Goal: Task Accomplishment & Management: Use online tool/utility

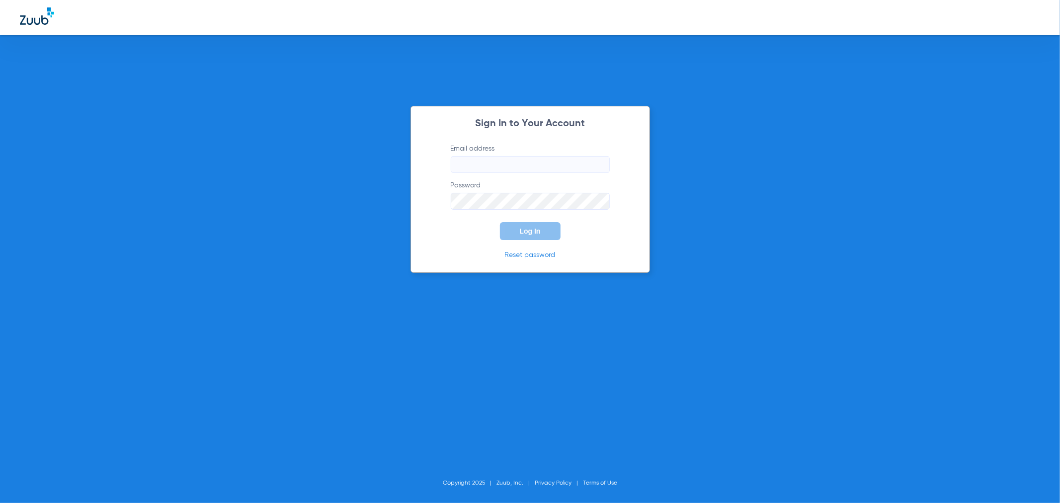
type input "[PERSON_NAME][EMAIL_ADDRESS][PERSON_NAME][DOMAIN_NAME]"
click at [533, 230] on span "Log In" at bounding box center [530, 231] width 21 height 8
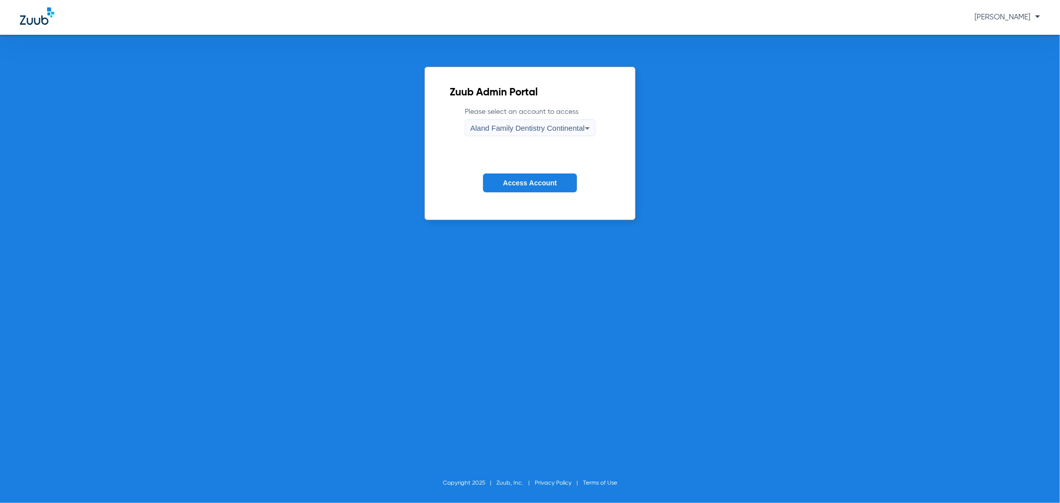
click at [553, 185] on span "Access Account" at bounding box center [530, 183] width 54 height 8
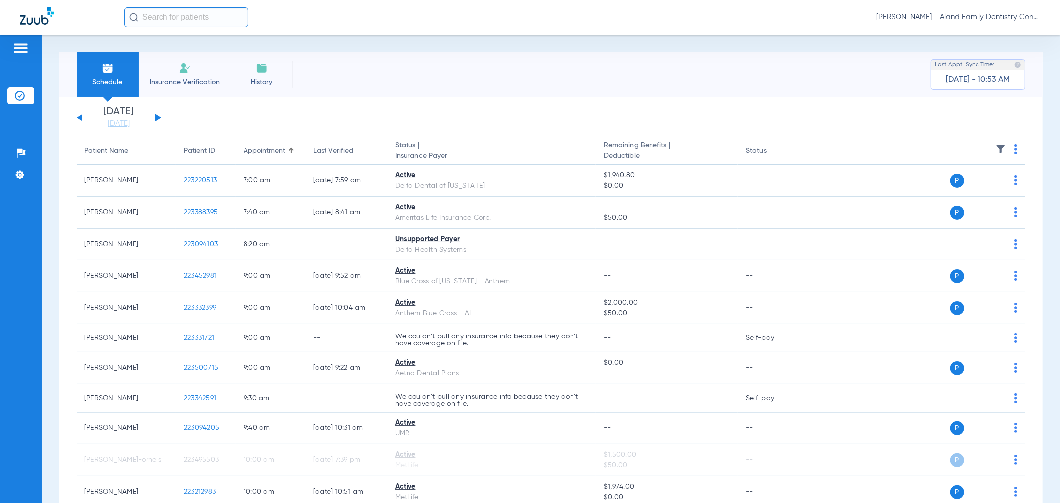
click at [1025, 24] on div "[PERSON_NAME] - Aland Family Dentistry Continental" at bounding box center [582, 17] width 916 height 20
click at [1020, 10] on div "[PERSON_NAME] - Aland Family Dentistry Continental" at bounding box center [582, 17] width 916 height 20
click at [1013, 15] on span "[PERSON_NAME] - Aland Family Dentistry Continental" at bounding box center [958, 17] width 164 height 10
click at [1013, 15] on div at bounding box center [530, 251] width 1060 height 503
click at [1011, 21] on span "[PERSON_NAME] - Aland Family Dentistry Continental" at bounding box center [958, 17] width 164 height 10
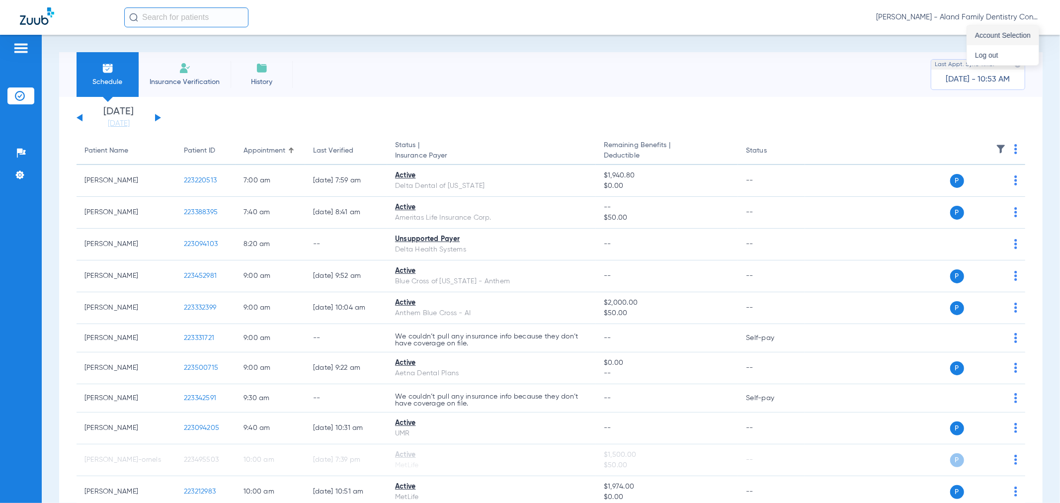
click at [1007, 41] on button "Account Selection" at bounding box center [1003, 35] width 72 height 20
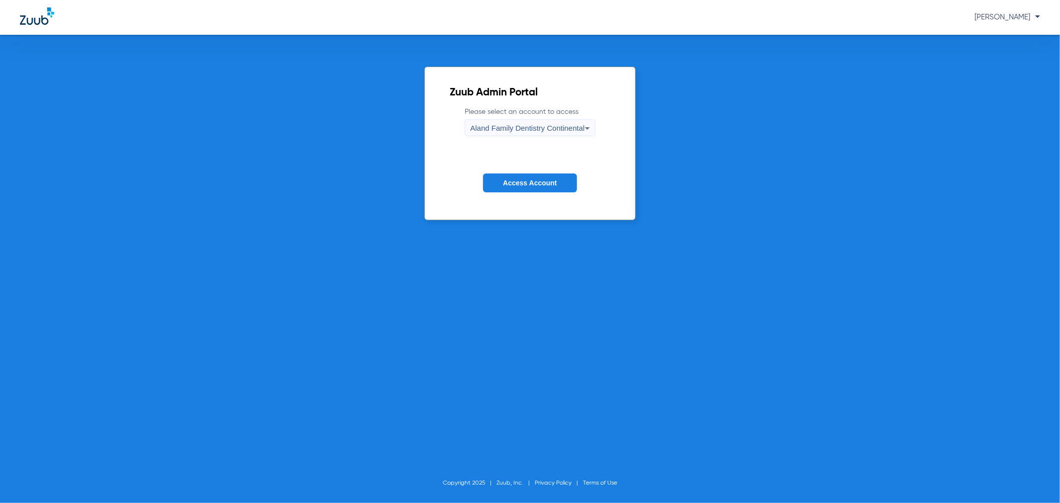
click at [534, 125] on span "Aland Family Dentistry Continental" at bounding box center [527, 128] width 114 height 8
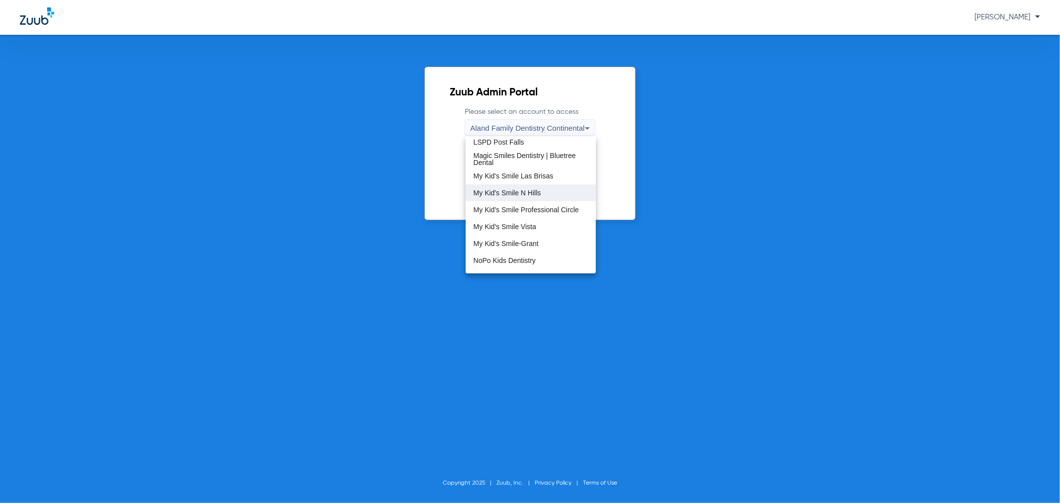
scroll to position [276, 0]
click at [537, 161] on mat-option "My Kid's Smile Professional Circle" at bounding box center [531, 156] width 130 height 17
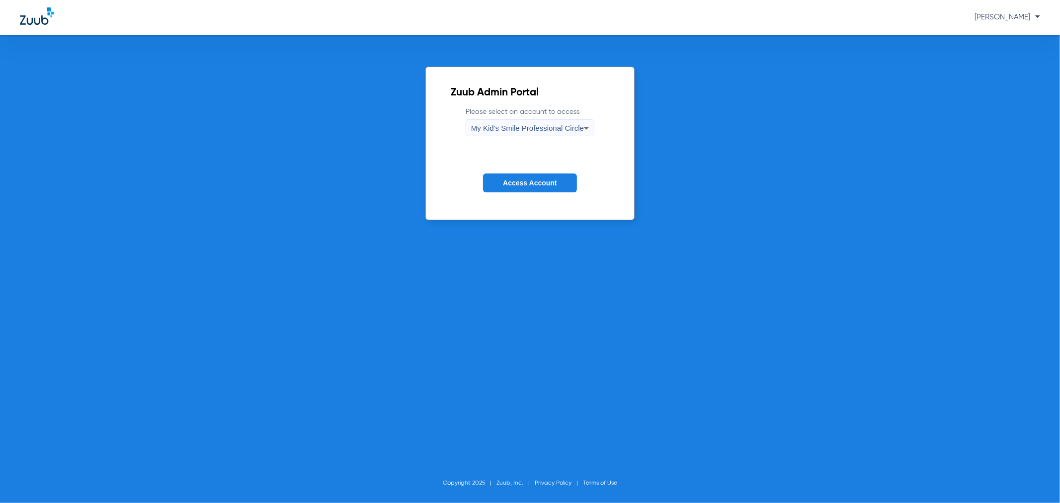
click at [528, 169] on form "Please select an account to access My Kid's Smile Professional Circle Access Ac…" at bounding box center [530, 157] width 158 height 101
click at [521, 186] on span "Access Account" at bounding box center [530, 183] width 54 height 8
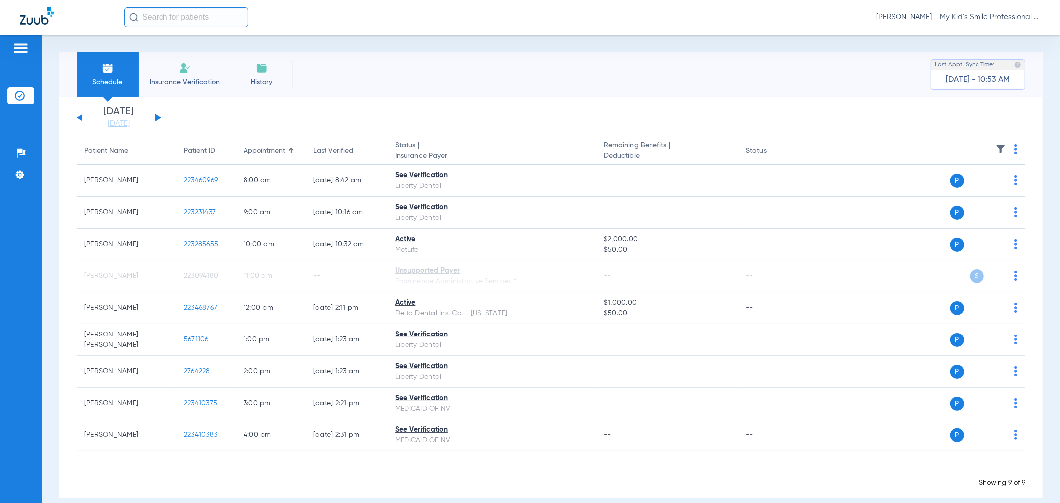
click at [100, 129] on div "[DATE] [DATE] [DATE] [DATE] [DATE] [DATE] [DATE] [DATE] [DATE] [DATE] [DATE] [D…" at bounding box center [550, 297] width 983 height 400
click at [110, 119] on link "[DATE]" at bounding box center [119, 124] width 60 height 10
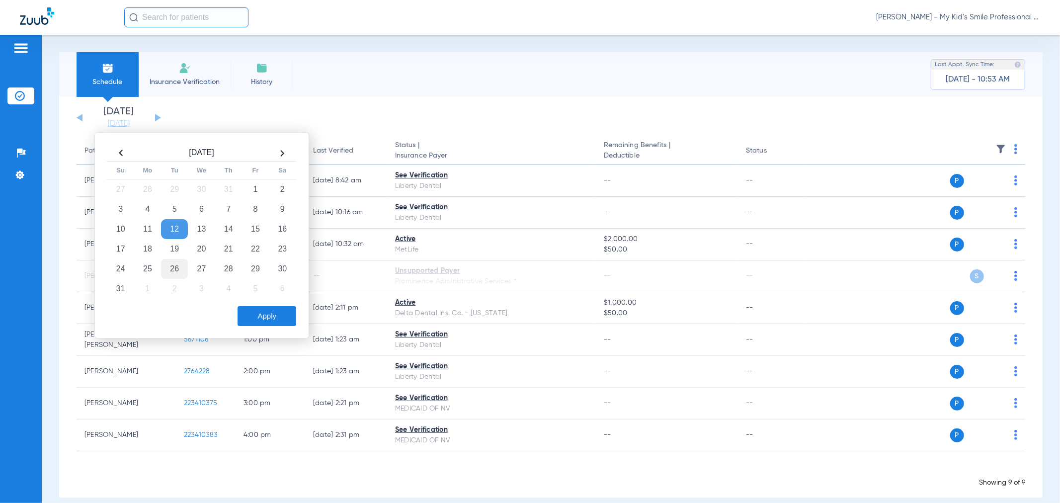
click at [177, 271] on td "26" at bounding box center [174, 269] width 27 height 20
click at [287, 316] on button "Apply" at bounding box center [266, 316] width 59 height 20
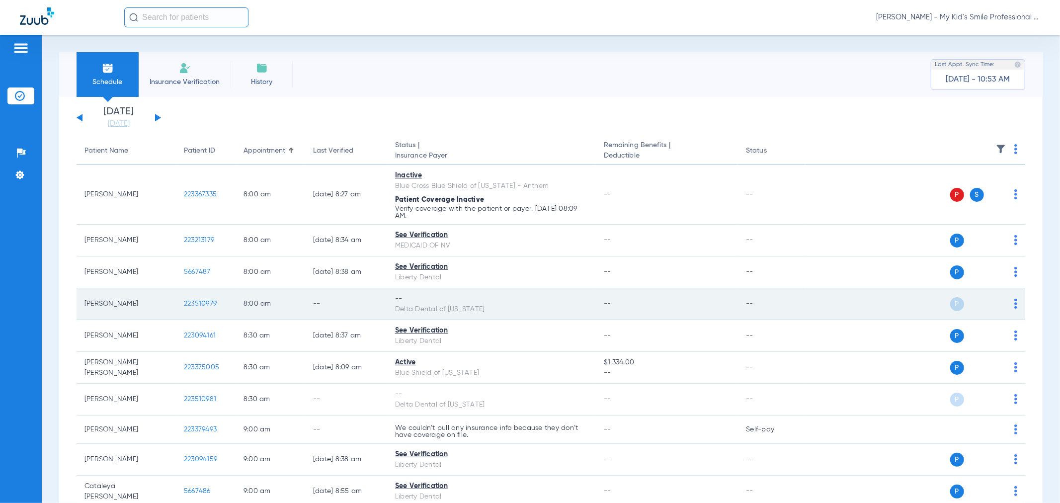
click at [1014, 301] on img at bounding box center [1015, 304] width 3 height 10
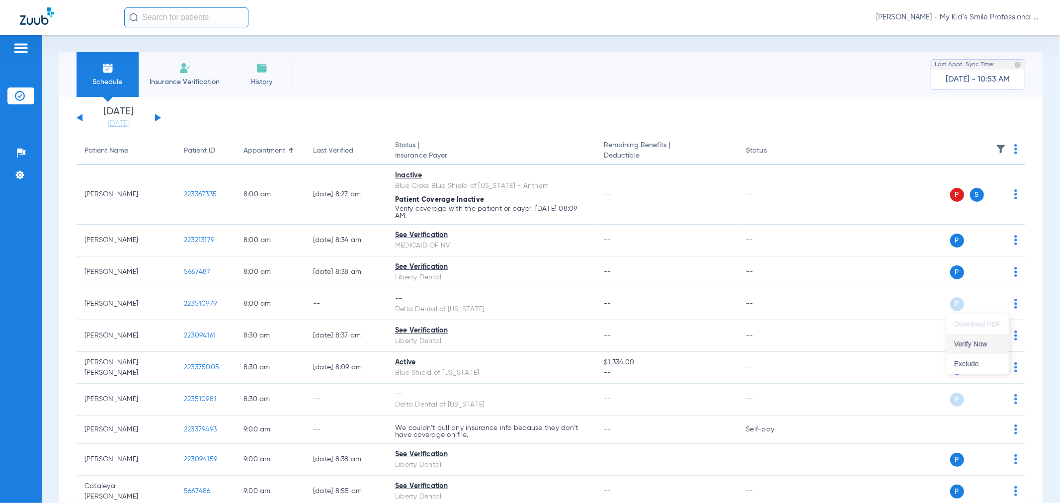
click at [991, 344] on span "Verify Now" at bounding box center [977, 343] width 47 height 7
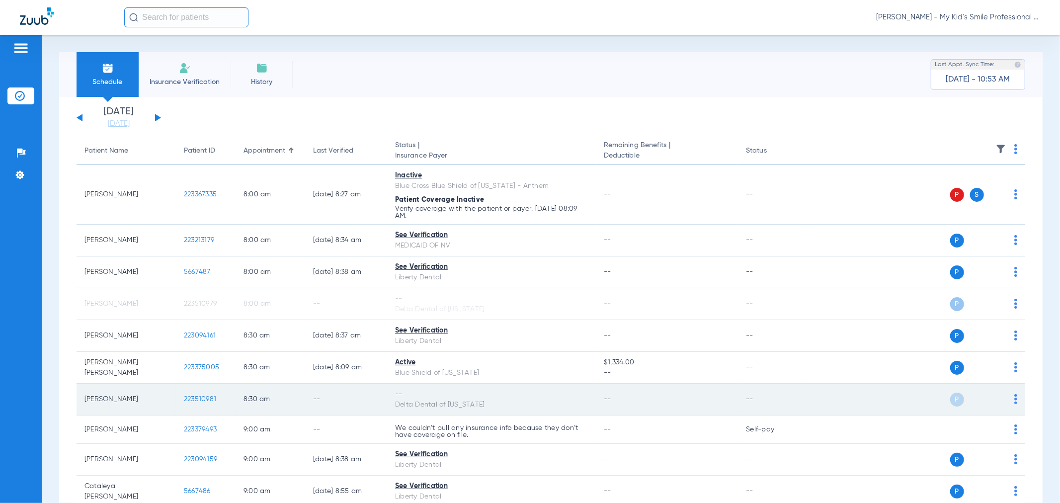
click at [1014, 398] on img at bounding box center [1015, 399] width 3 height 10
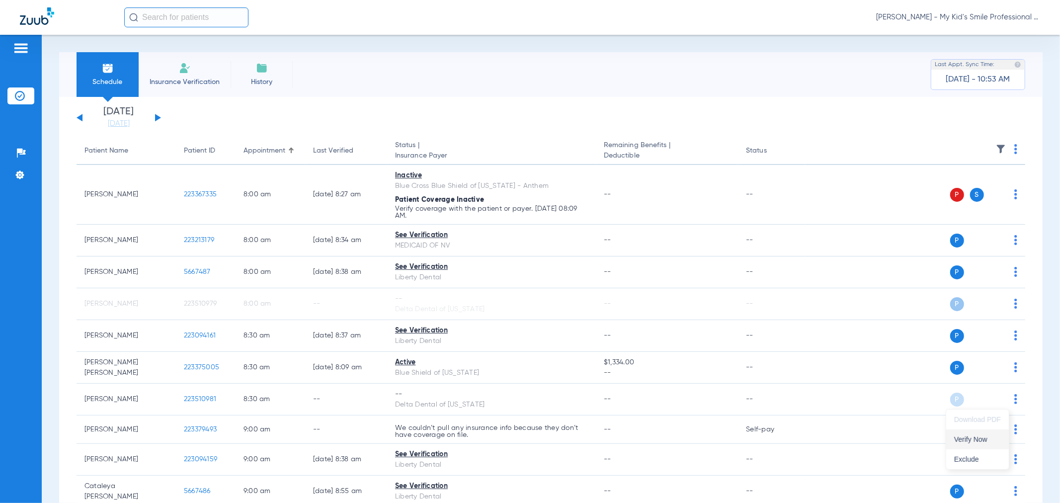
click at [981, 441] on span "Verify Now" at bounding box center [977, 439] width 47 height 7
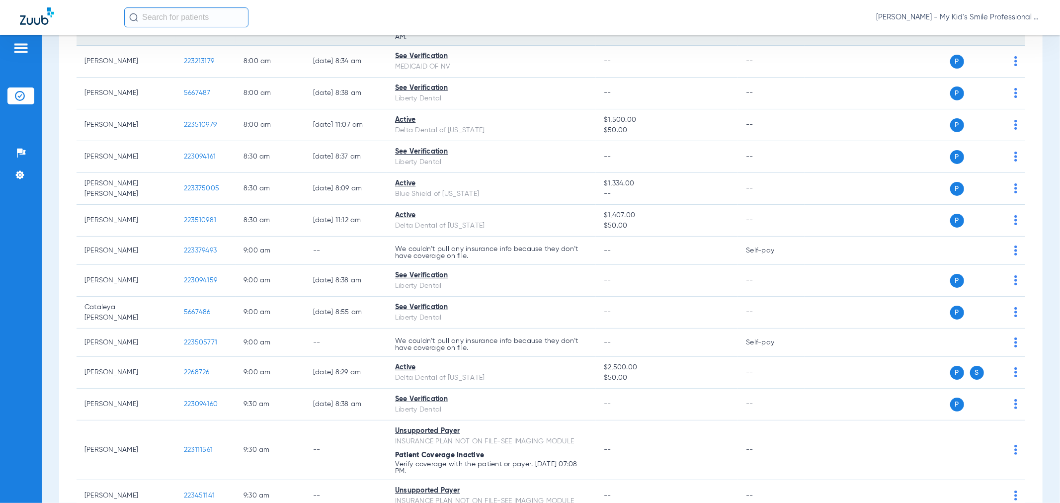
scroll to position [110, 0]
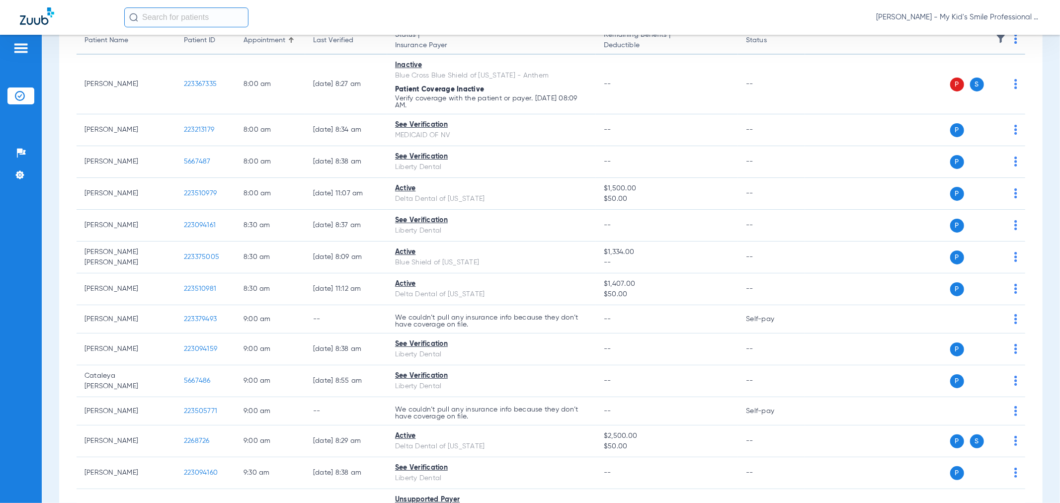
click at [950, 17] on span "[PERSON_NAME] - My Kid's Smile Professional Circle" at bounding box center [958, 17] width 164 height 10
click at [57, 125] on div at bounding box center [530, 251] width 1060 height 503
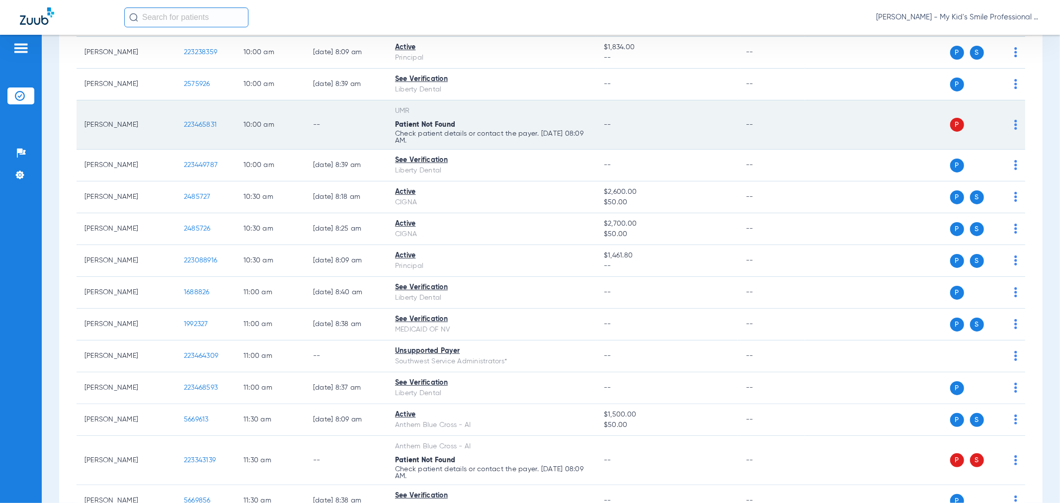
scroll to position [552, 0]
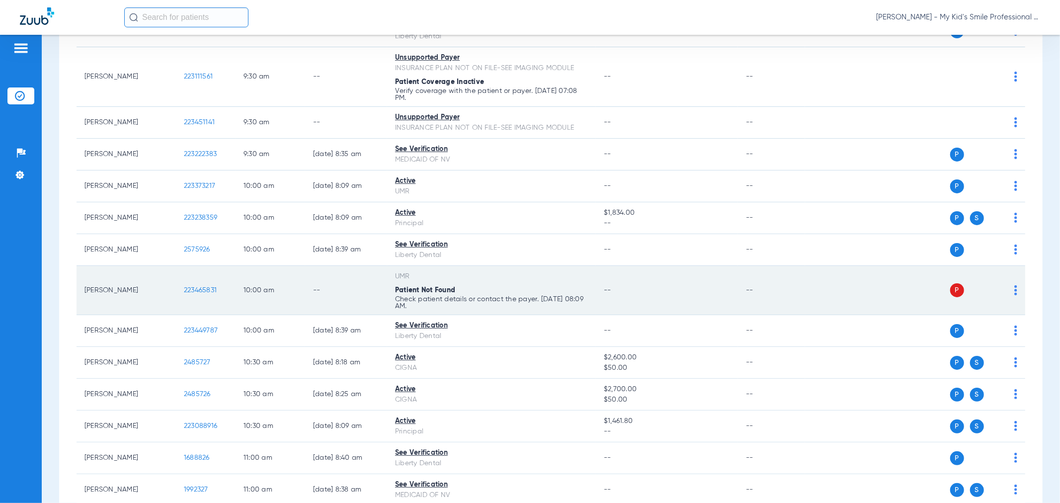
click at [206, 291] on span "223465831" at bounding box center [200, 290] width 33 height 7
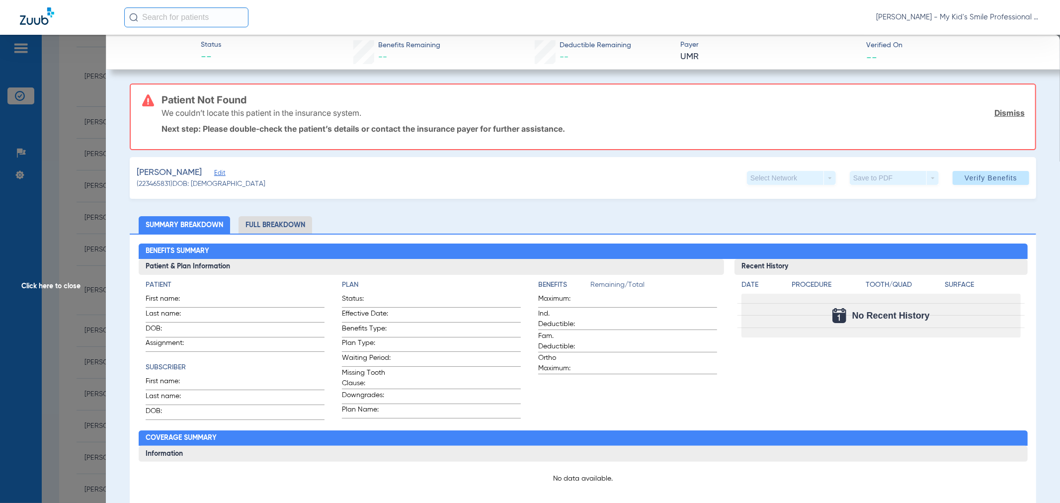
click at [214, 169] on span "Edit" at bounding box center [218, 173] width 9 height 9
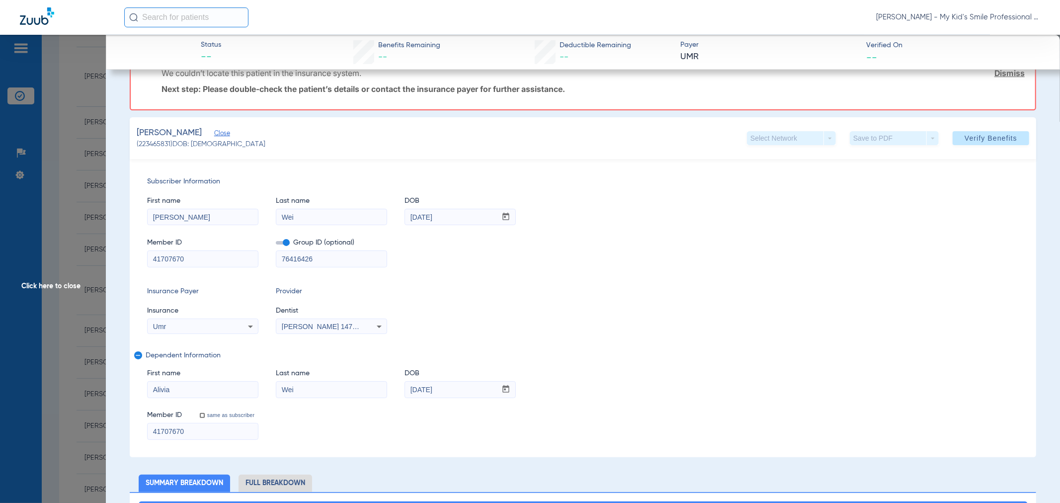
scroll to position [0, 0]
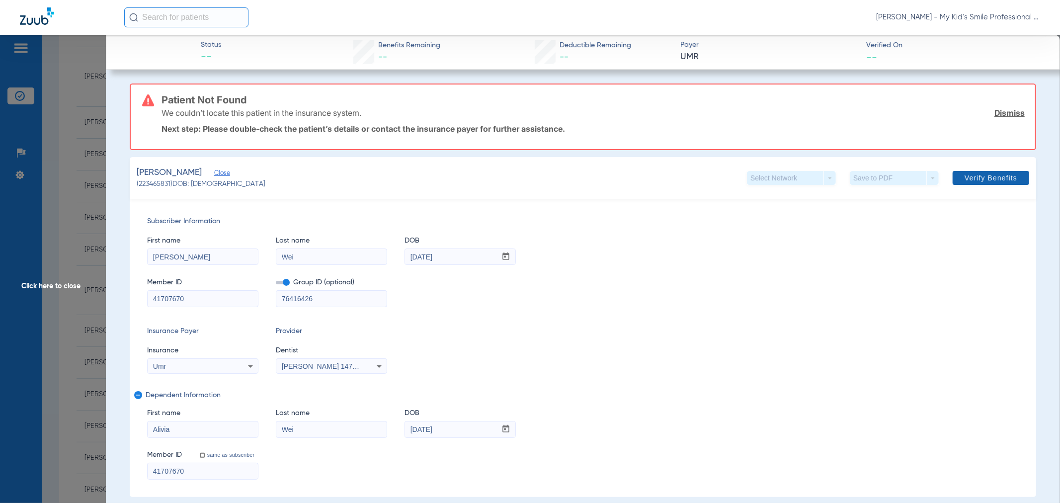
click at [967, 176] on span "Verify Benefits" at bounding box center [990, 178] width 53 height 8
click at [972, 179] on span "Verify Benefits" at bounding box center [990, 178] width 53 height 8
drag, startPoint x: 69, startPoint y: 171, endPoint x: 83, endPoint y: 190, distance: 24.4
click at [69, 171] on span "Click here to close" at bounding box center [53, 286] width 106 height 503
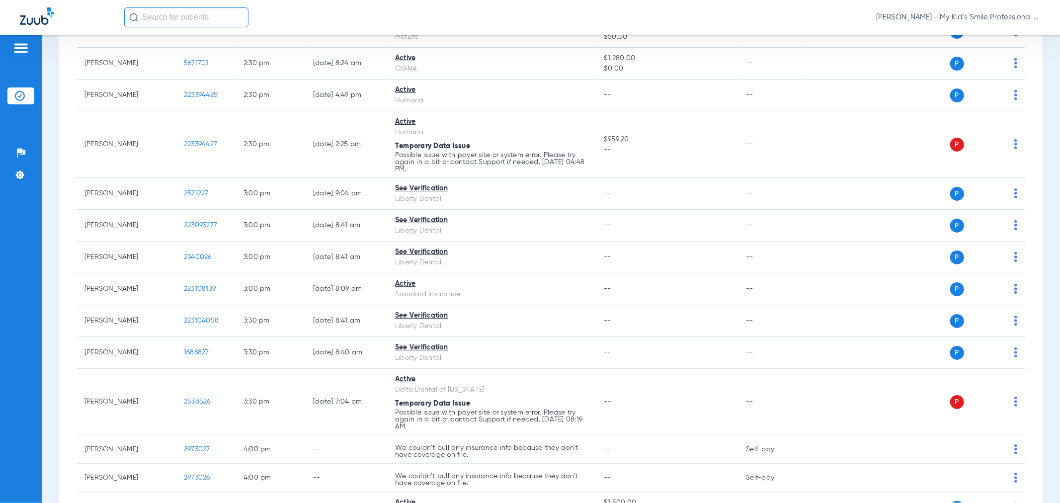
scroll to position [1380, 0]
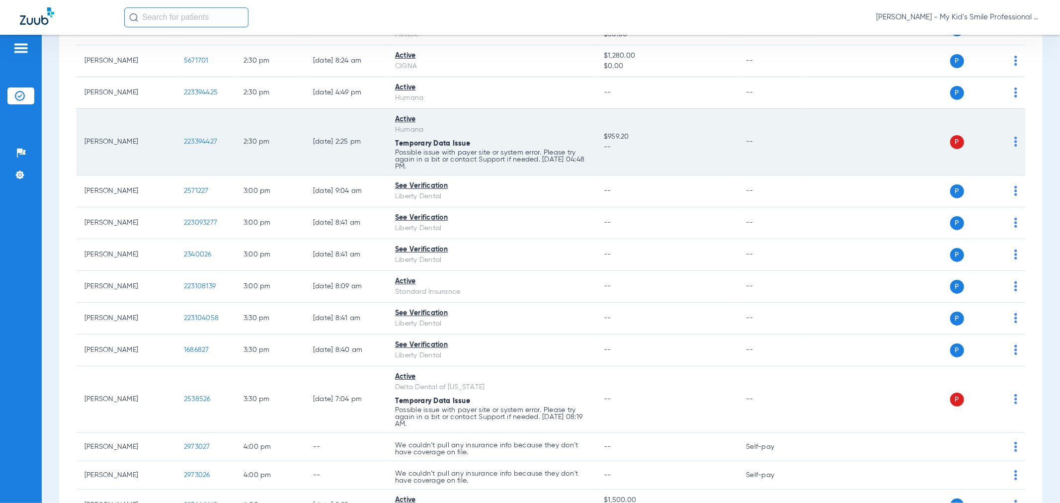
click at [1014, 145] on img at bounding box center [1015, 142] width 3 height 10
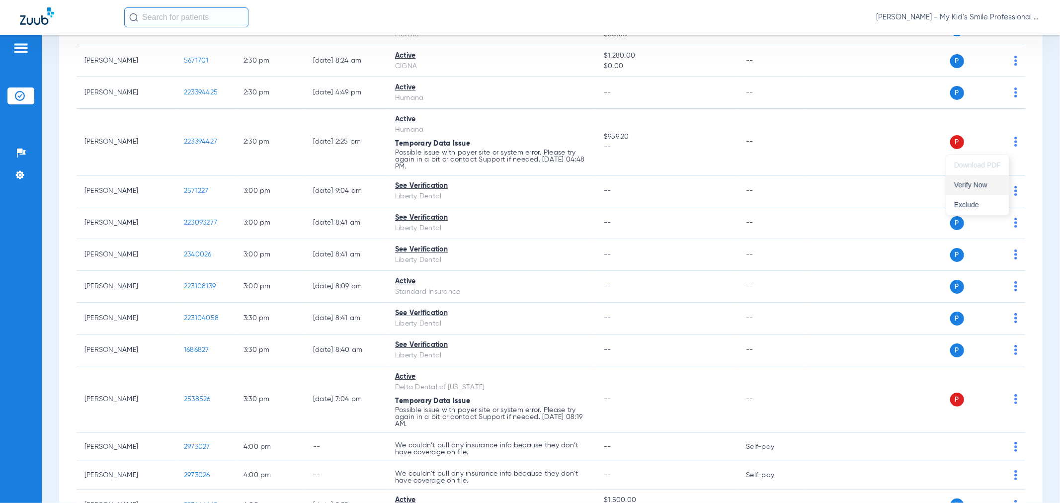
click at [979, 186] on span "Verify Now" at bounding box center [977, 184] width 47 height 7
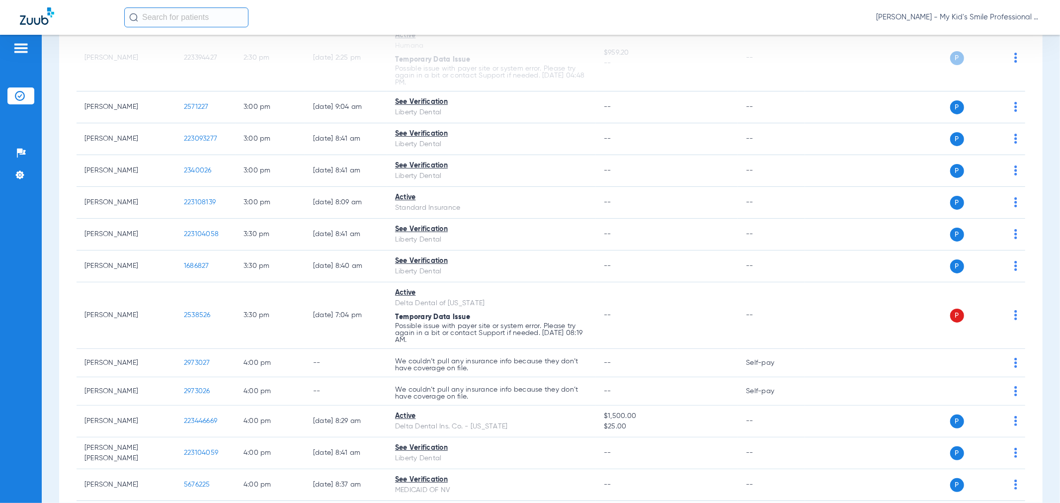
scroll to position [1531, 0]
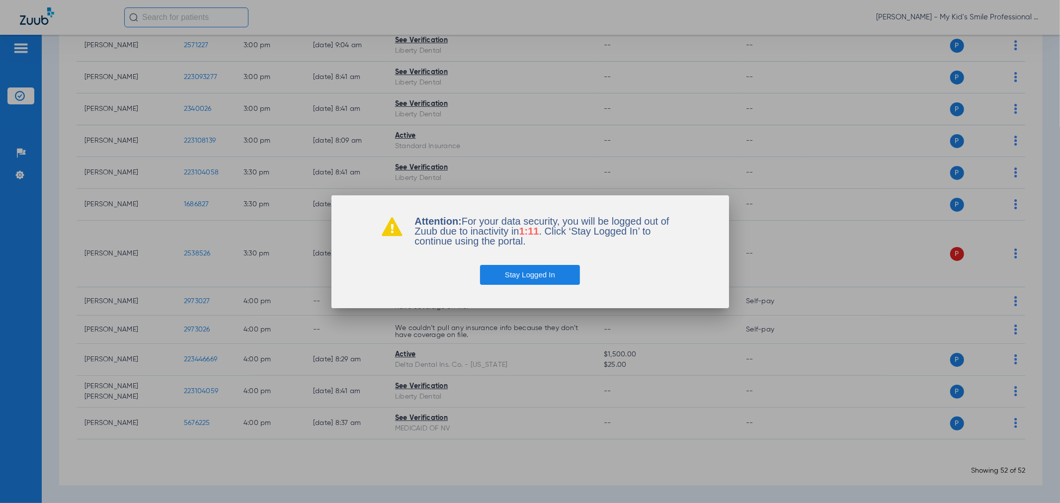
click at [536, 279] on button "Stay Logged In" at bounding box center [530, 275] width 100 height 20
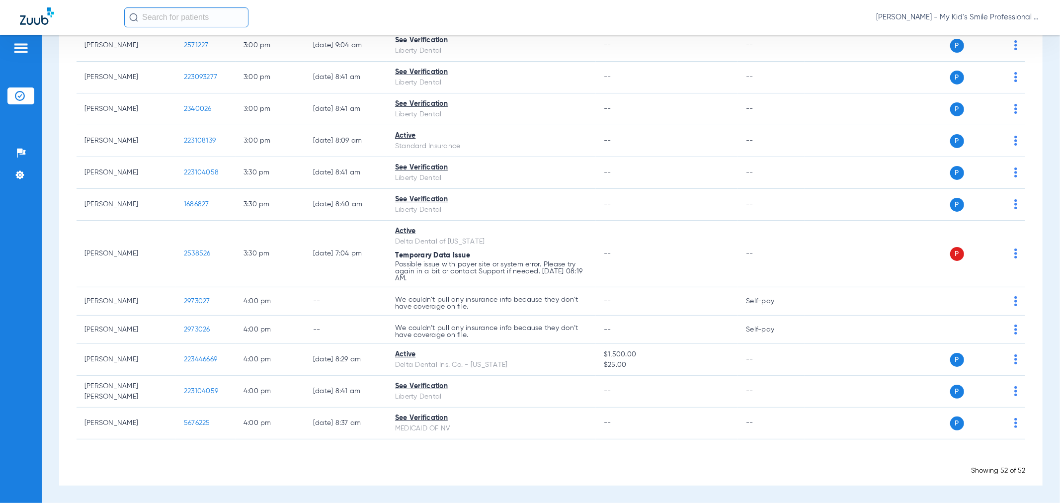
scroll to position [1219, 0]
